Goal: Task Accomplishment & Management: Manage account settings

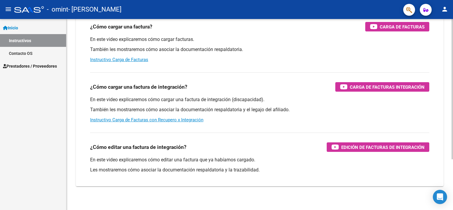
scroll to position [69, 0]
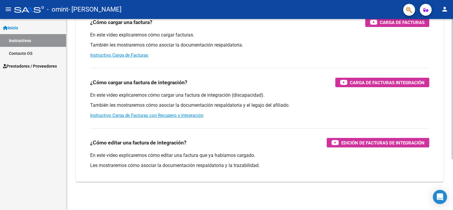
click at [453, 159] on html "menu - omint - [PERSON_NAME] person Inicio Instructivos Contacto OS Prestadores…" at bounding box center [226, 105] width 453 height 210
click at [36, 66] on span "Prestadores / Proveedores" at bounding box center [30, 66] width 54 height 7
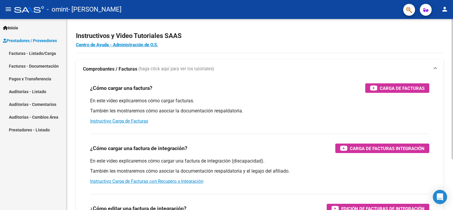
scroll to position [4, 0]
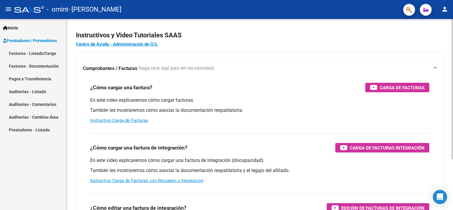
click at [453, 23] on html "menu - omint - [PERSON_NAME] person Inicio Instructivos Contacto OS Prestadores…" at bounding box center [226, 105] width 453 height 210
click at [445, 10] on mat-icon "person" at bounding box center [444, 9] width 7 height 7
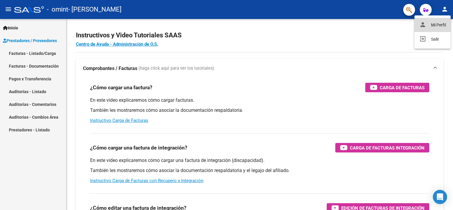
click at [436, 24] on button "person Mi Perfil" at bounding box center [433, 25] width 36 height 14
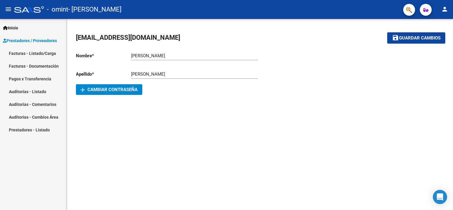
click at [417, 39] on span "Guardar cambios" at bounding box center [420, 38] width 42 height 5
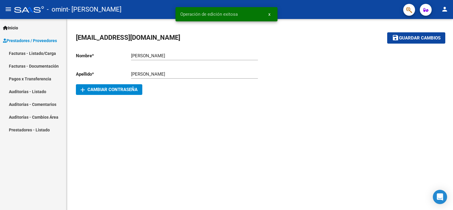
click at [25, 41] on span "Prestadores / Proveedores" at bounding box center [30, 40] width 54 height 7
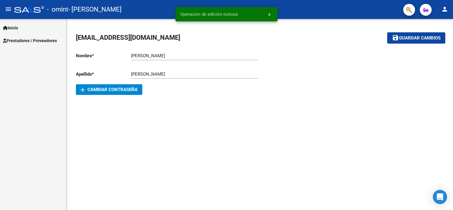
click at [25, 41] on span "Prestadores / Proveedores" at bounding box center [30, 40] width 54 height 7
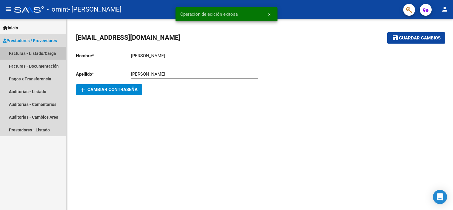
click at [24, 55] on link "Facturas - Listado/Carga" at bounding box center [33, 53] width 66 height 13
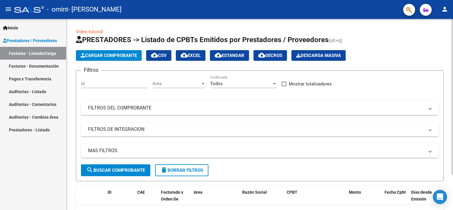
click at [107, 53] on span "Cargar Comprobante" at bounding box center [109, 55] width 56 height 5
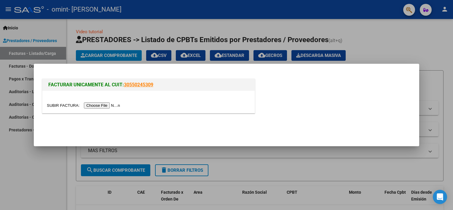
click at [89, 105] on input "file" at bounding box center [84, 105] width 75 height 6
